Goal: Task Accomplishment & Management: Manage account settings

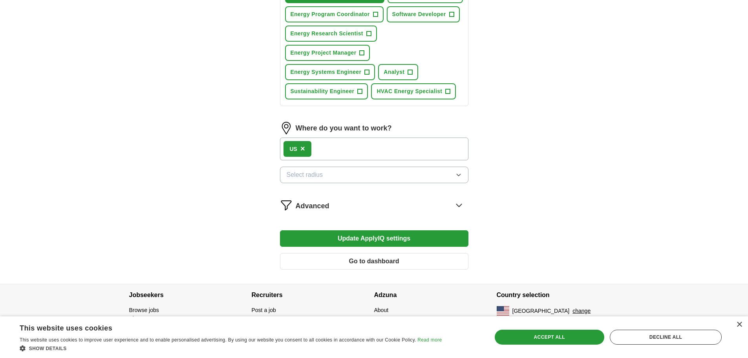
scroll to position [391, 0]
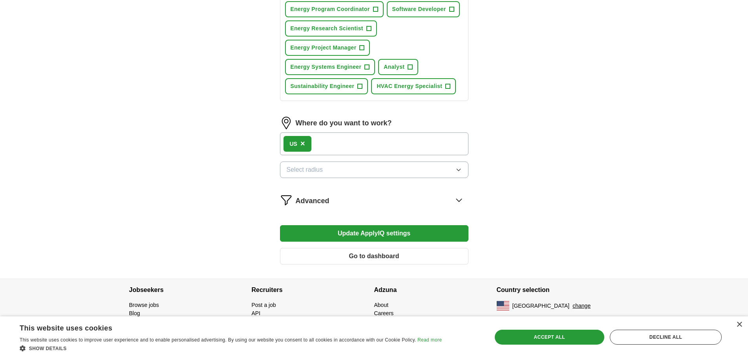
click at [459, 202] on icon at bounding box center [459, 200] width 13 height 13
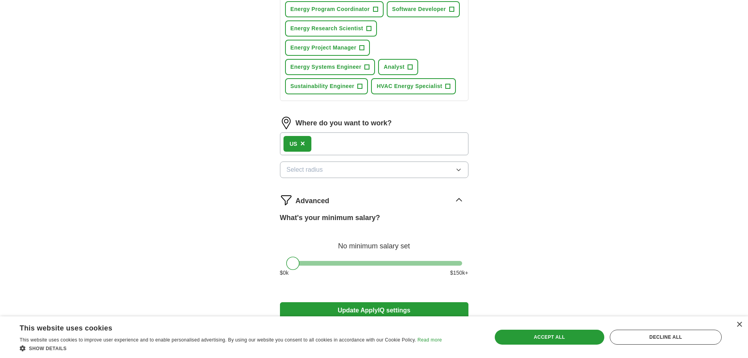
click at [458, 198] on icon at bounding box center [459, 200] width 13 height 13
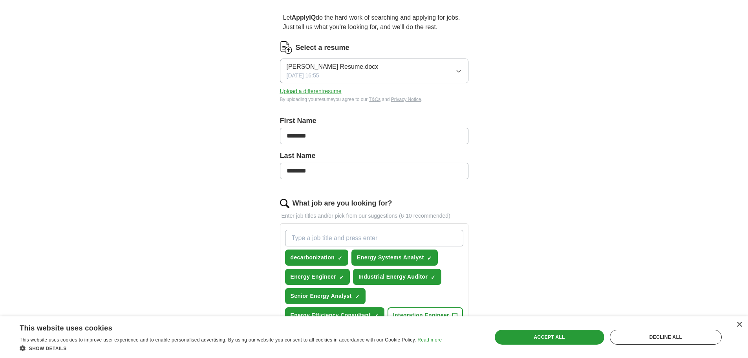
scroll to position [0, 0]
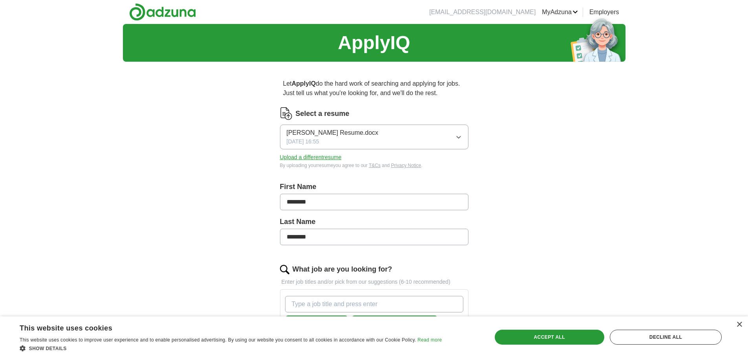
click at [0, 0] on link "Preferences" at bounding box center [0, 0] width 0 height 0
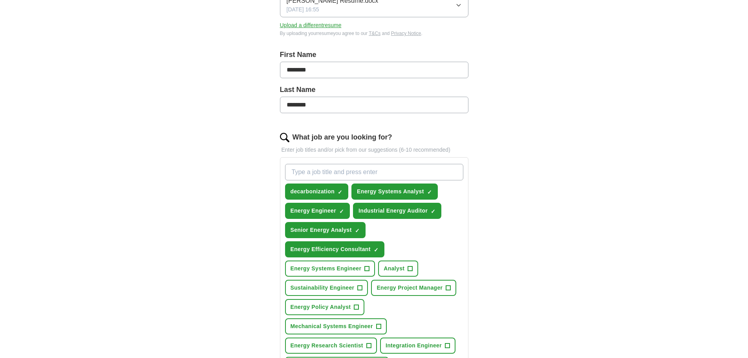
scroll to position [157, 0]
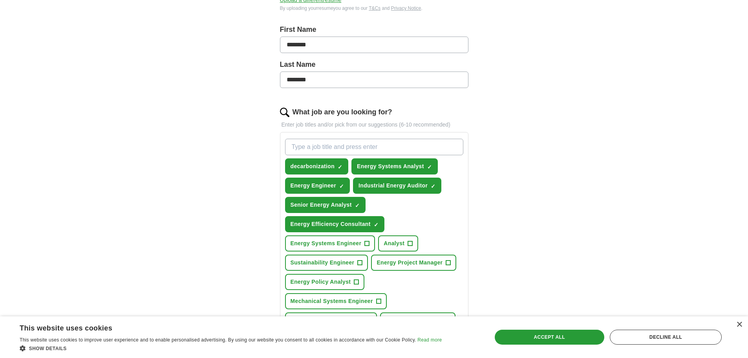
paste input "Decarbonization Industrial Engineer"
type input "Decarbonization Industrial Engineer"
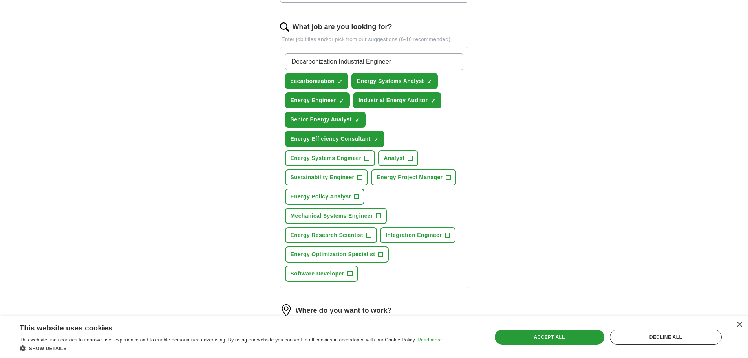
scroll to position [236, 0]
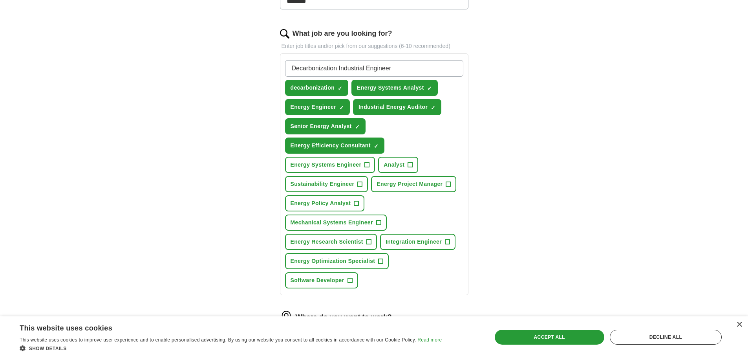
click at [430, 70] on input "Decarbonization Industrial Engineer" at bounding box center [374, 68] width 178 height 17
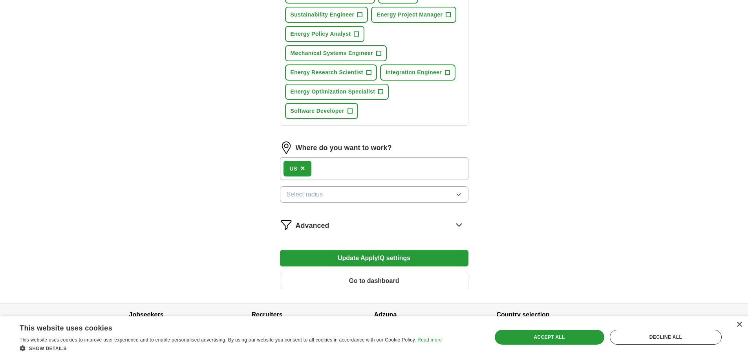
scroll to position [432, 0]
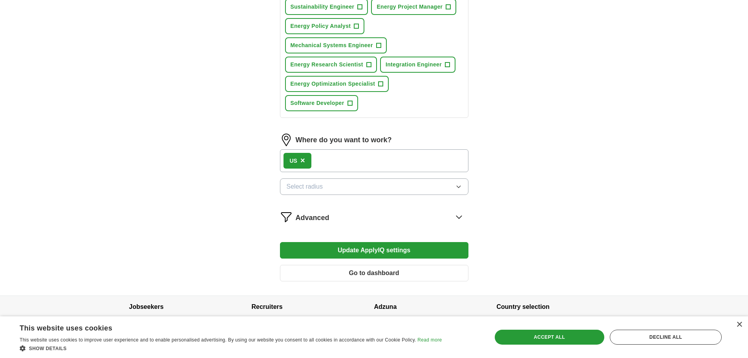
click at [362, 250] on button "Update ApplyIQ settings" at bounding box center [374, 250] width 189 height 17
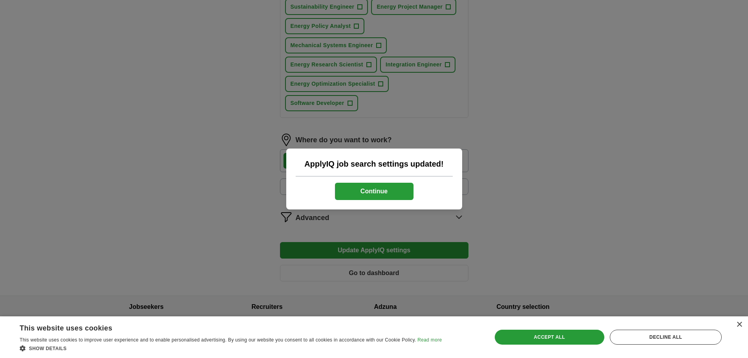
click at [379, 190] on button "Continue" at bounding box center [374, 191] width 79 height 17
